Goal: Information Seeking & Learning: Learn about a topic

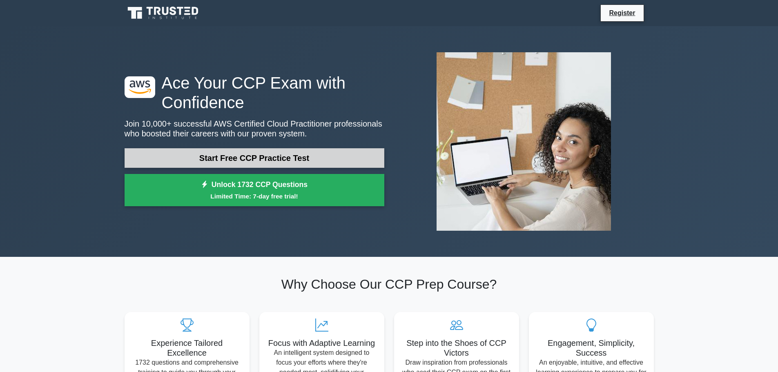
click at [222, 163] on link "Start Free CCP Practice Test" at bounding box center [255, 158] width 260 height 20
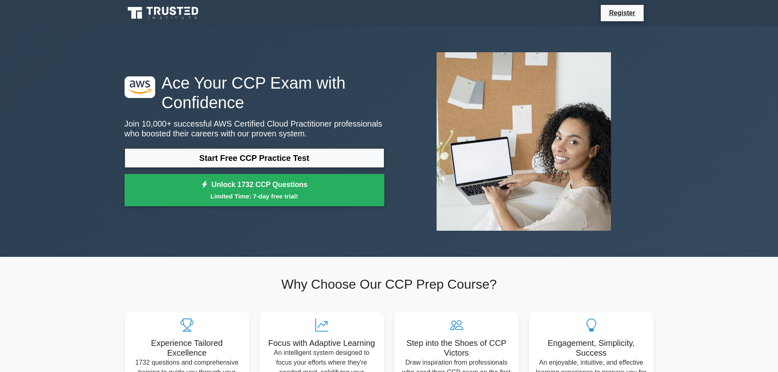
scroll to position [47, 0]
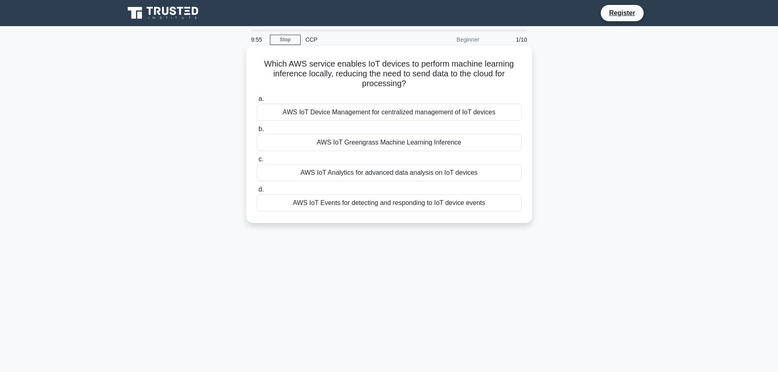
drag, startPoint x: 288, startPoint y: 74, endPoint x: 437, endPoint y: 79, distance: 148.8
click at [437, 79] on h5 "Which AWS service enables IoT devices to perform machine learning inference loc…" at bounding box center [389, 74] width 266 height 30
click at [437, 85] on h5 "Which AWS service enables IoT devices to perform machine learning inference loc…" at bounding box center [389, 74] width 266 height 30
click at [353, 108] on div "AWS IoT Device Management for centralized management of IoT devices" at bounding box center [389, 112] width 265 height 17
click at [257, 102] on input "a. AWS IoT Device Management for centralized management of IoT devices" at bounding box center [257, 98] width 0 height 5
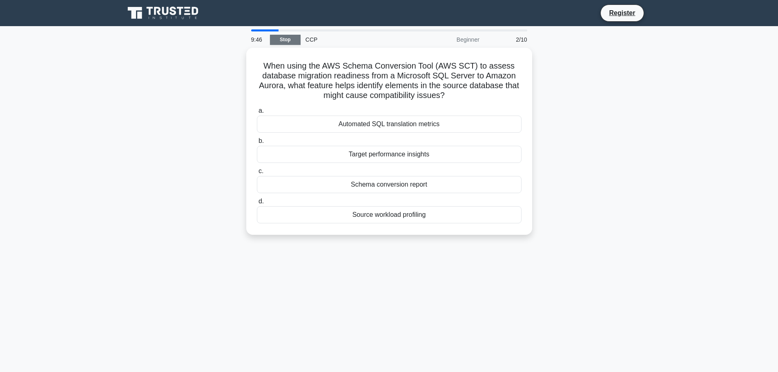
click at [275, 37] on link "Stop" at bounding box center [285, 40] width 31 height 10
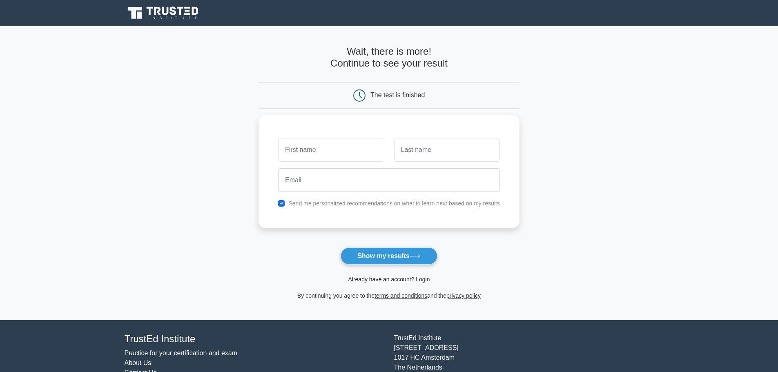
click at [179, 18] on icon at bounding box center [164, 13] width 78 height 16
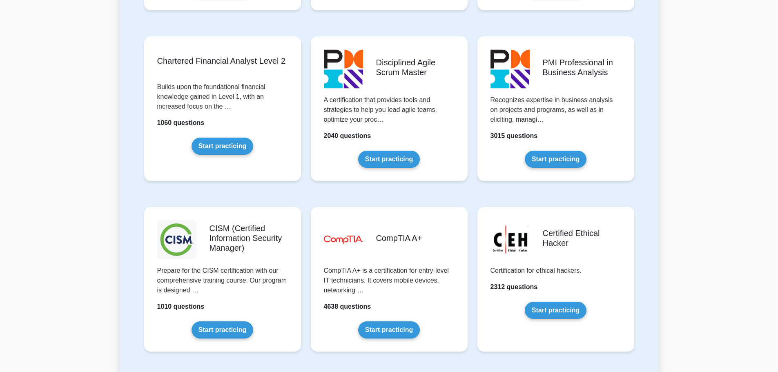
scroll to position [1226, 0]
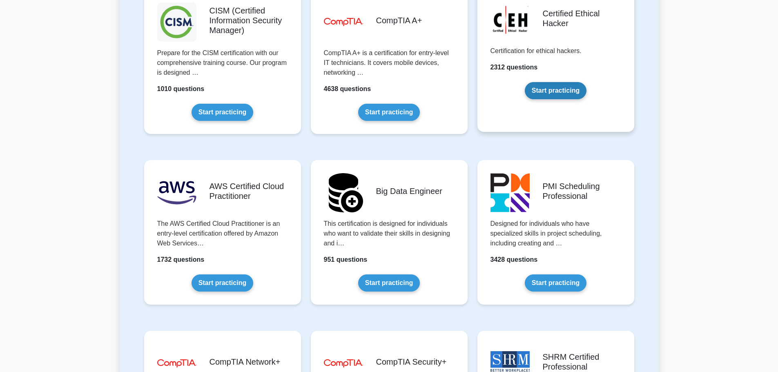
click at [554, 96] on link "Start practicing" at bounding box center [556, 90] width 62 height 17
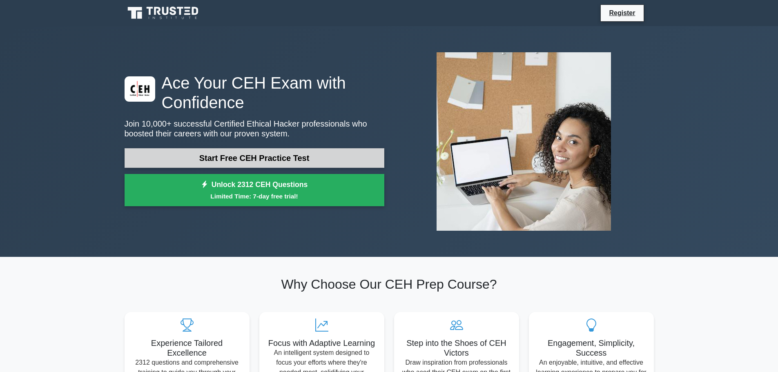
click at [239, 164] on link "Start Free CEH Practice Test" at bounding box center [255, 158] width 260 height 20
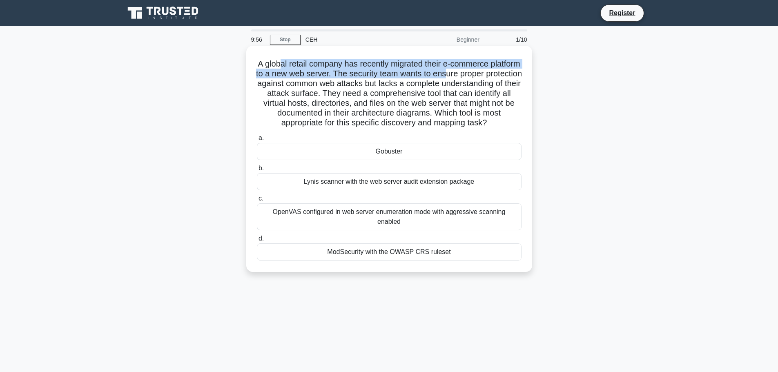
drag, startPoint x: 294, startPoint y: 64, endPoint x: 485, endPoint y: 72, distance: 190.5
click at [485, 72] on h5 "A global retail company has recently migrated their e-commerce platform to a ne…" at bounding box center [389, 93] width 266 height 69
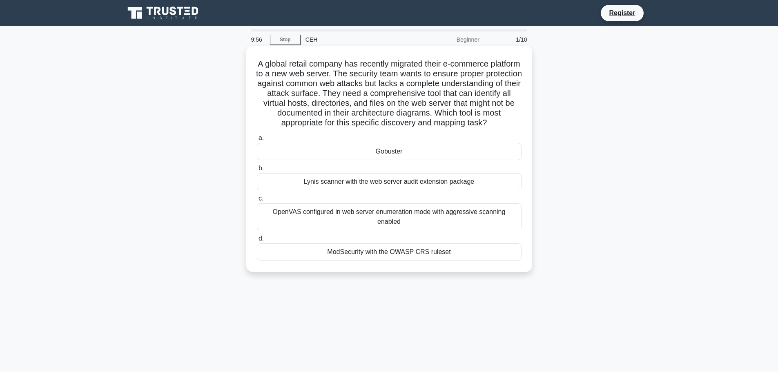
click at [474, 85] on h5 "A global retail company has recently migrated their e-commerce platform to a ne…" at bounding box center [389, 93] width 266 height 69
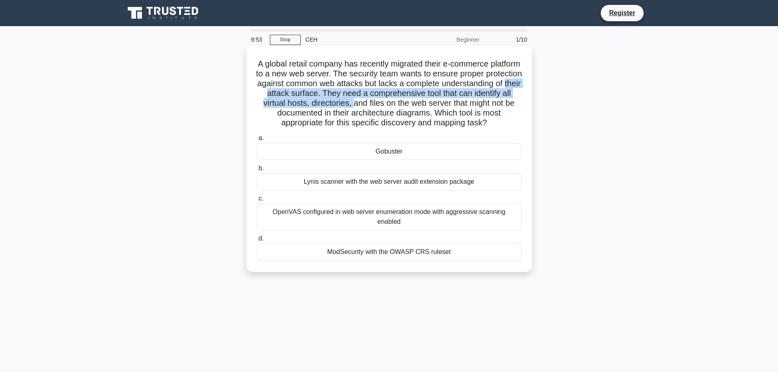
drag, startPoint x: 324, startPoint y: 95, endPoint x: 434, endPoint y: 104, distance: 111.1
click at [434, 104] on h5 "A global retail company has recently migrated their e-commerce platform to a ne…" at bounding box center [389, 93] width 266 height 69
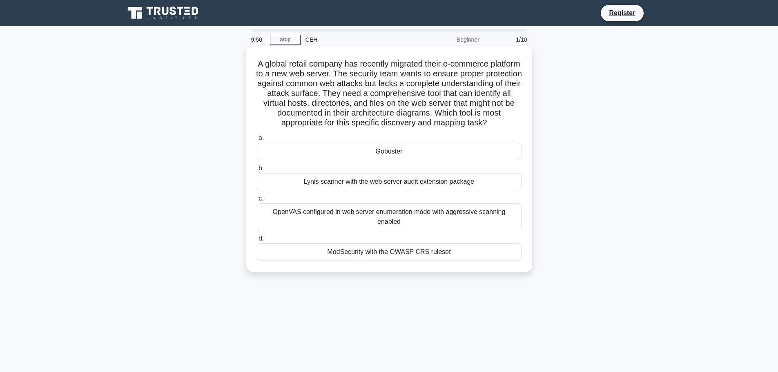
drag, startPoint x: 351, startPoint y: 103, endPoint x: 488, endPoint y: 130, distance: 139.5
click at [488, 128] on h5 "A global retail company has recently migrated their e-commerce platform to a ne…" at bounding box center [389, 93] width 266 height 69
click at [405, 160] on div "Gobuster" at bounding box center [389, 151] width 265 height 17
click at [257, 141] on input "a. Gobuster" at bounding box center [257, 138] width 0 height 5
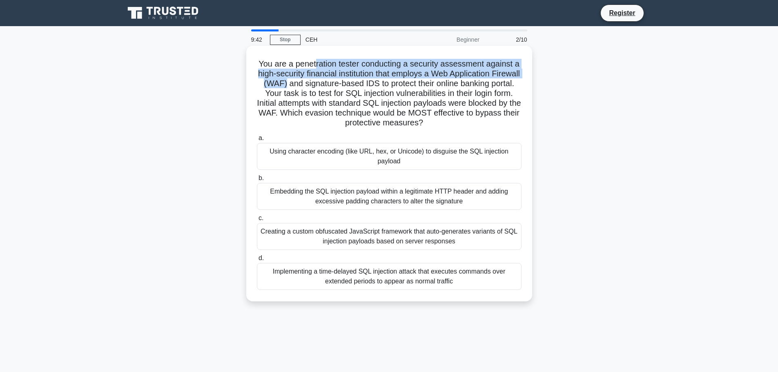
drag, startPoint x: 313, startPoint y: 63, endPoint x: 311, endPoint y: 83, distance: 20.1
click at [311, 83] on h5 "You are a penetration tester conducting a security assessment against a high-se…" at bounding box center [389, 93] width 266 height 69
drag, startPoint x: 251, startPoint y: 62, endPoint x: 311, endPoint y: 84, distance: 63.7
click at [311, 84] on div "You are a penetration tester conducting a security assessment against a high-se…" at bounding box center [389, 173] width 279 height 249
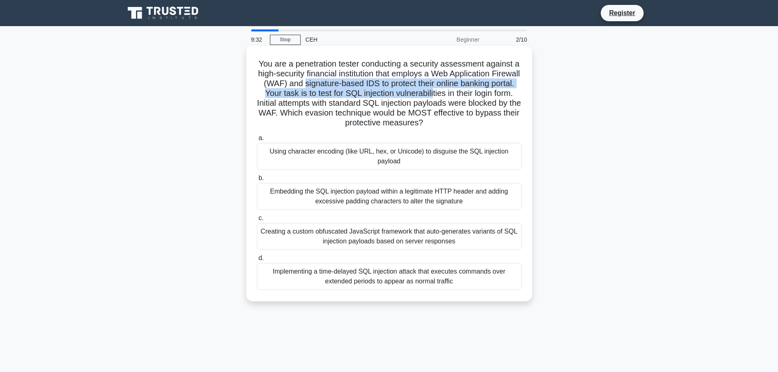
drag, startPoint x: 329, startPoint y: 84, endPoint x: 458, endPoint y: 92, distance: 129.0
click at [458, 92] on h5 "You are a penetration tester conducting a security assessment against a high-se…" at bounding box center [389, 93] width 266 height 69
click at [346, 91] on h5 "You are a penetration tester conducting a security assessment against a high-se…" at bounding box center [389, 93] width 266 height 69
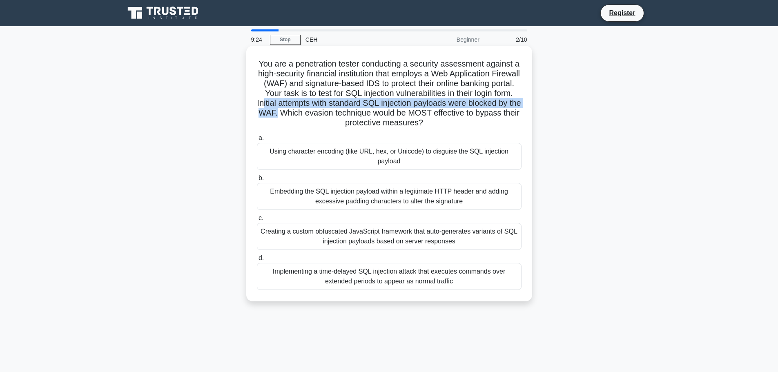
drag, startPoint x: 300, startPoint y: 104, endPoint x: 332, endPoint y: 112, distance: 32.4
click at [332, 112] on h5 "You are a penetration tester conducting a security assessment against a high-se…" at bounding box center [389, 93] width 266 height 69
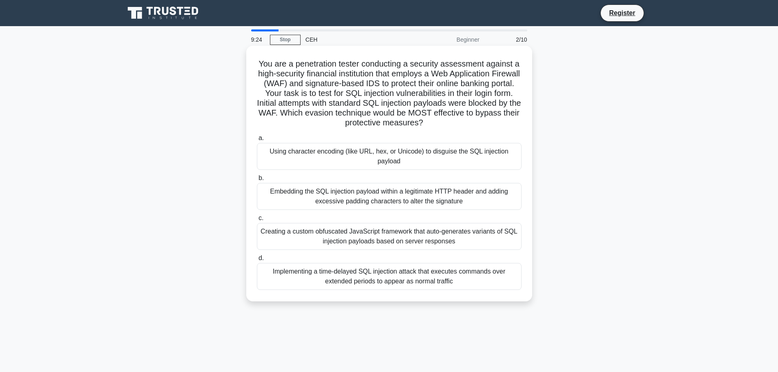
click at [338, 118] on h5 "You are a penetration tester conducting a security assessment against a high-se…" at bounding box center [389, 93] width 266 height 69
click at [429, 163] on div "Using character encoding (like URL, hex, or Unicode) to disguise the SQL inject…" at bounding box center [389, 156] width 265 height 27
click at [257, 141] on input "a. Using character encoding (like URL, hex, or Unicode) to disguise the SQL inj…" at bounding box center [257, 138] width 0 height 5
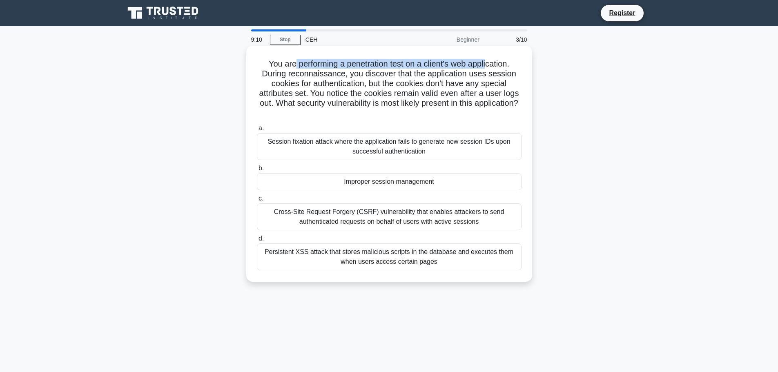
drag, startPoint x: 292, startPoint y: 65, endPoint x: 490, endPoint y: 64, distance: 198.6
click at [490, 64] on h5 "You are performing a penetration test on a client's web application. During rec…" at bounding box center [389, 89] width 266 height 60
click at [392, 76] on h5 "You are performing a penetration test on a client's web application. During rec…" at bounding box center [389, 89] width 266 height 60
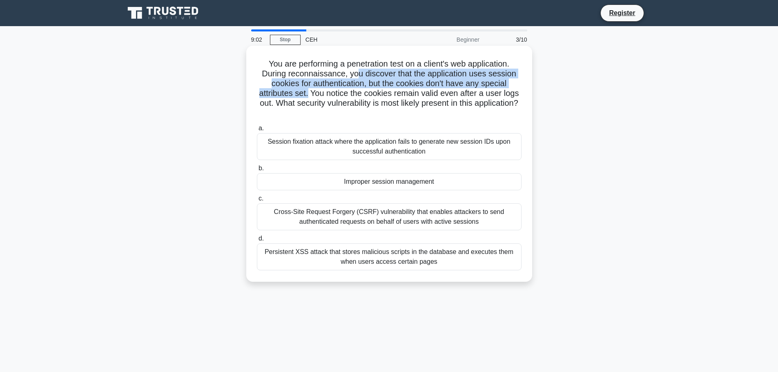
drag, startPoint x: 357, startPoint y: 76, endPoint x: 306, endPoint y: 94, distance: 53.2
click at [306, 94] on h5 "You are performing a penetration test on a client's web application. During rec…" at bounding box center [389, 89] width 266 height 60
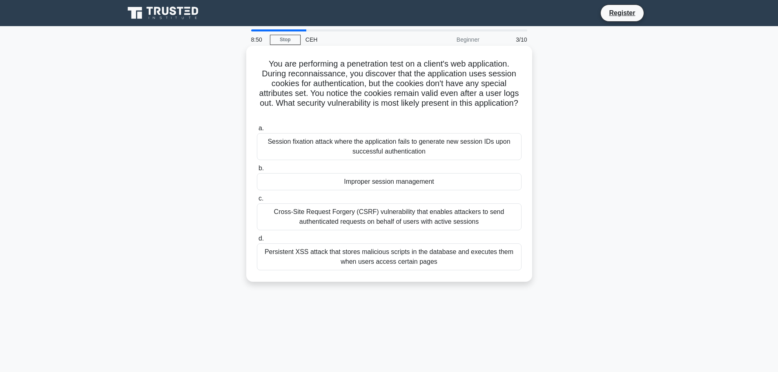
click at [362, 150] on div "Session fixation attack where the application fails to generate new session IDs…" at bounding box center [389, 146] width 265 height 27
click at [257, 131] on input "a. Session fixation attack where the application fails to generate new session …" at bounding box center [257, 128] width 0 height 5
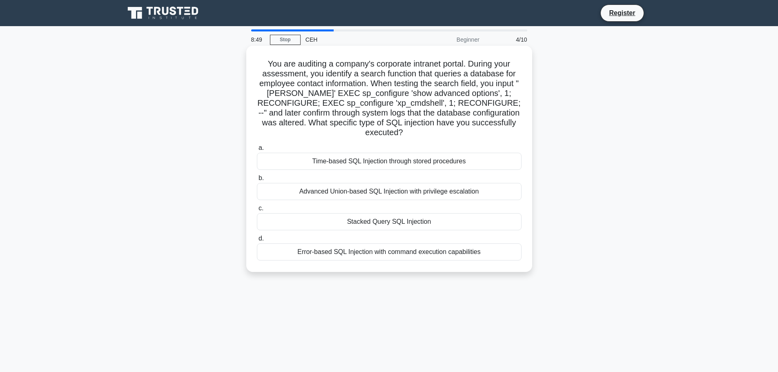
click at [268, 62] on h5 "You are auditing a company's corporate intranet portal. During your assessment,…" at bounding box center [389, 98] width 266 height 79
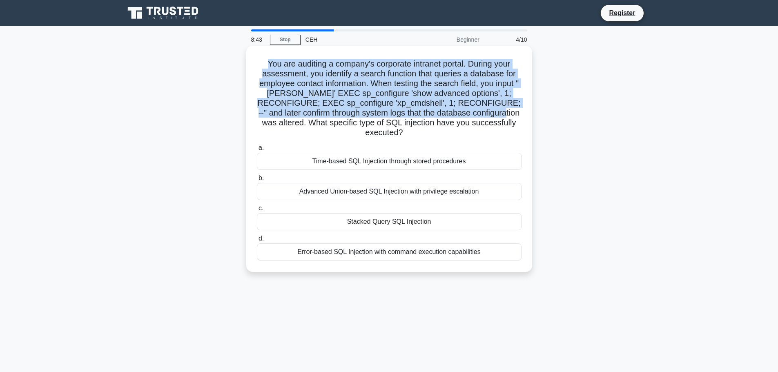
drag, startPoint x: 268, startPoint y: 62, endPoint x: 455, endPoint y: 112, distance: 193.8
click at [455, 112] on h5 "You are auditing a company's corporate intranet portal. During your assessment,…" at bounding box center [389, 98] width 266 height 79
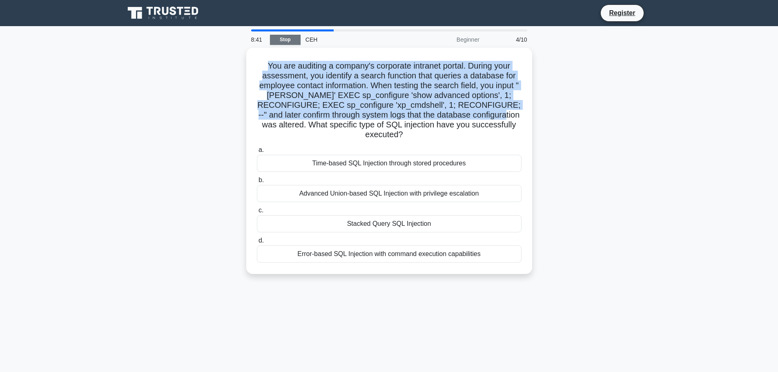
click at [282, 42] on link "Stop" at bounding box center [285, 40] width 31 height 10
